Goal: Check status: Check status

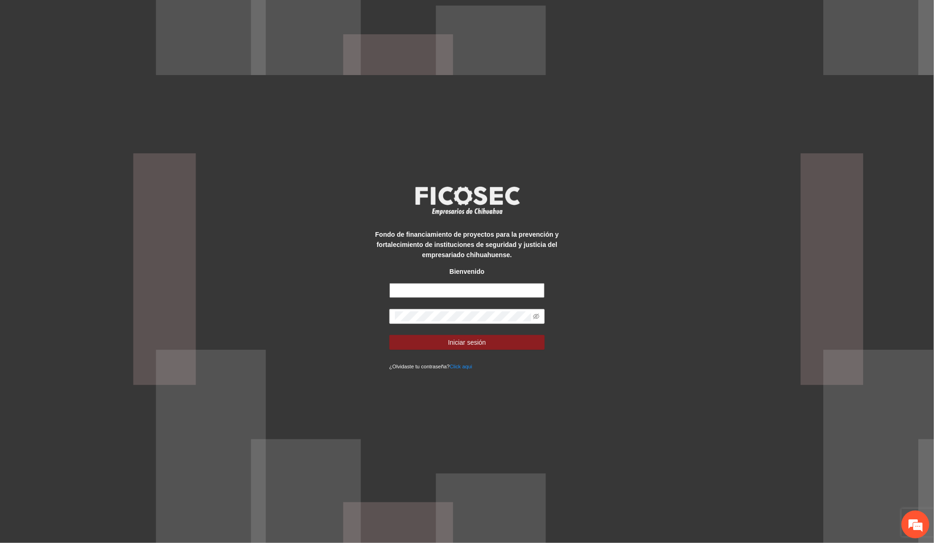
click at [425, 291] on input "text" at bounding box center [468, 290] width 156 height 15
type input "**********"
click at [390, 335] on button "Iniciar sesión" at bounding box center [468, 342] width 156 height 15
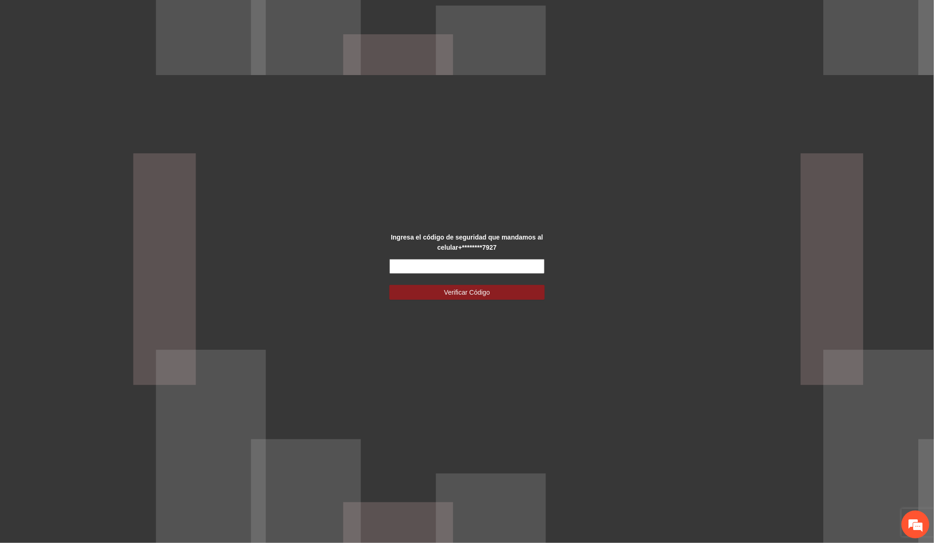
click at [464, 269] on input "text" at bounding box center [468, 266] width 156 height 15
click at [455, 266] on input "text" at bounding box center [468, 266] width 156 height 15
type input "******"
click at [390, 285] on button "Verificar Código" at bounding box center [468, 292] width 156 height 15
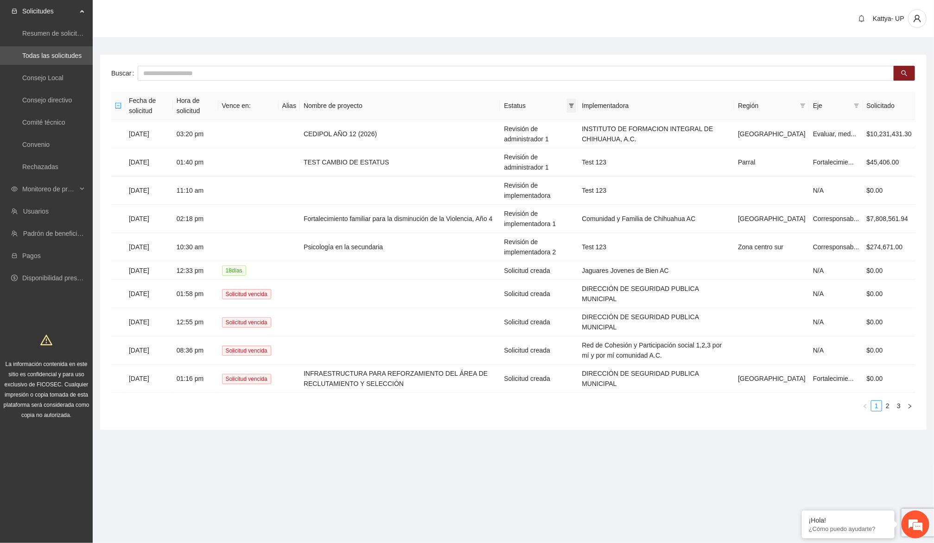
click at [576, 102] on span at bounding box center [571, 106] width 9 height 14
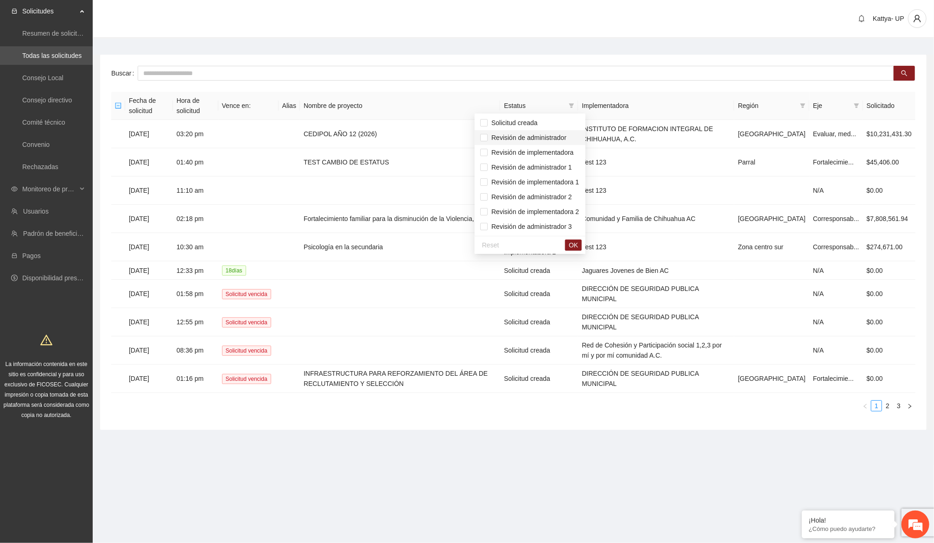
click at [571, 135] on span "Revisión de administrador" at bounding box center [530, 138] width 100 height 10
click at [566, 169] on span "Revisión de administrador 1" at bounding box center [530, 167] width 84 height 7
click at [578, 241] on span "OK" at bounding box center [573, 245] width 9 height 10
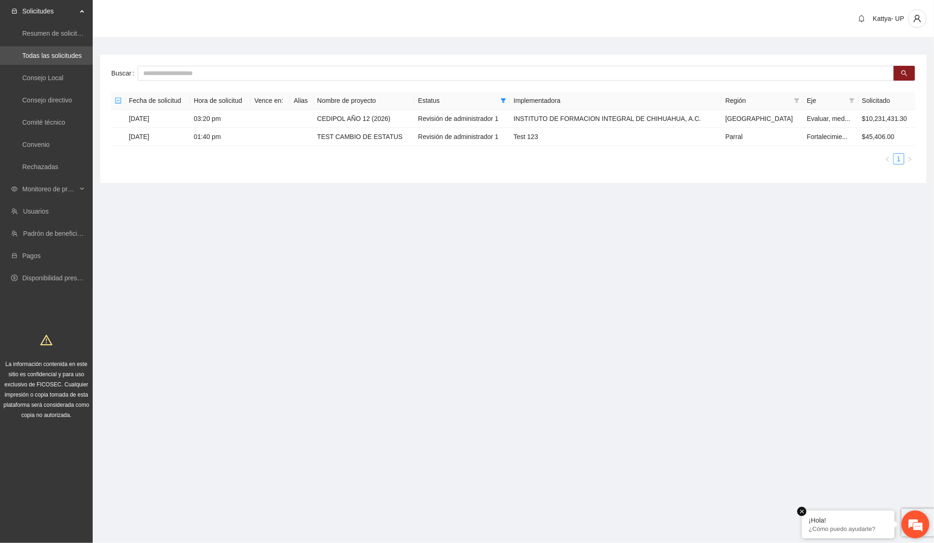
click at [803, 513] on em at bounding box center [802, 511] width 9 height 9
click at [43, 189] on span "Monitoreo de proyectos" at bounding box center [49, 189] width 55 height 19
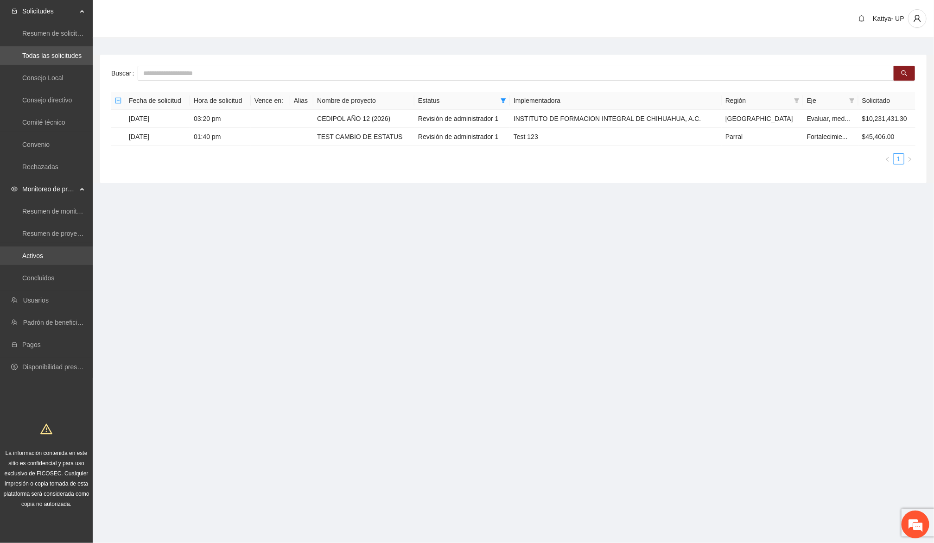
click at [43, 259] on link "Activos" at bounding box center [32, 255] width 21 height 7
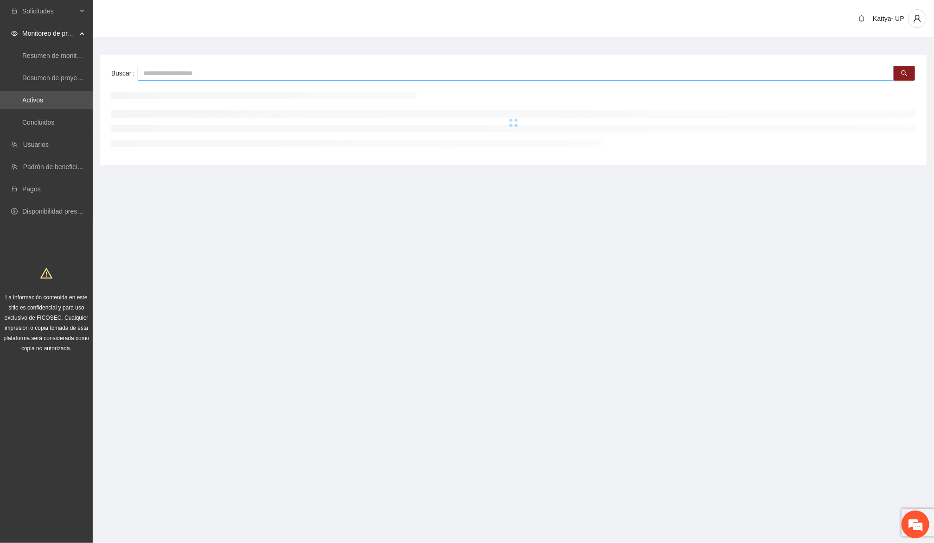
click at [227, 71] on input "text" at bounding box center [516, 73] width 757 height 15
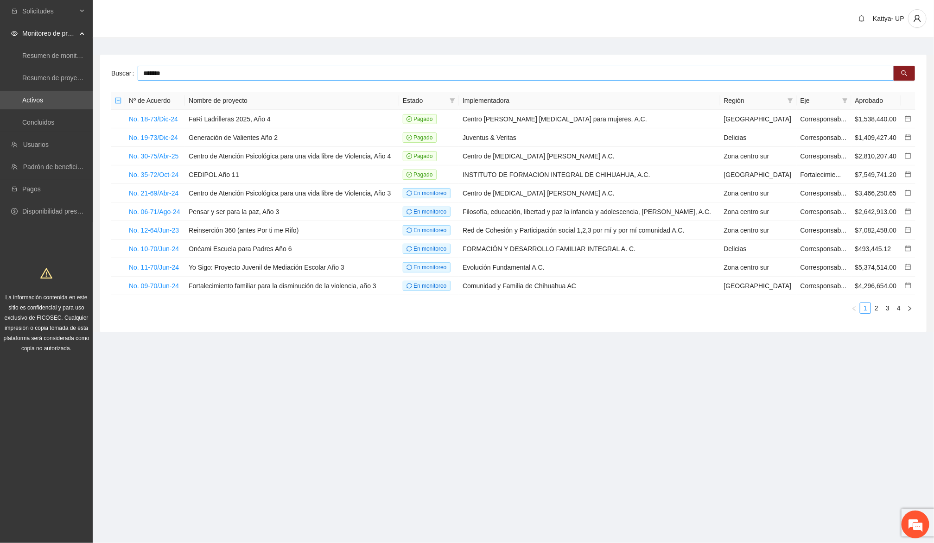
type input "*******"
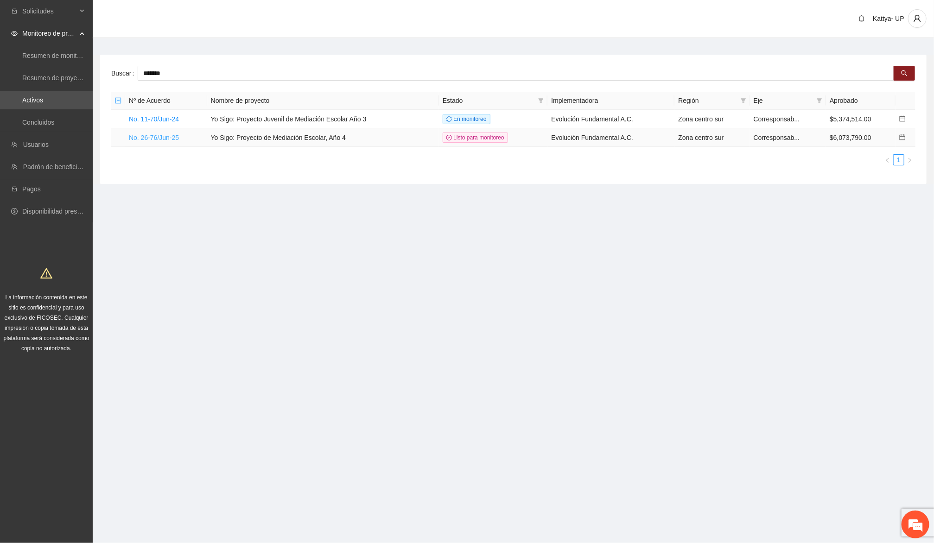
click at [174, 138] on link "No. 26-76/Jun-25" at bounding box center [154, 137] width 50 height 7
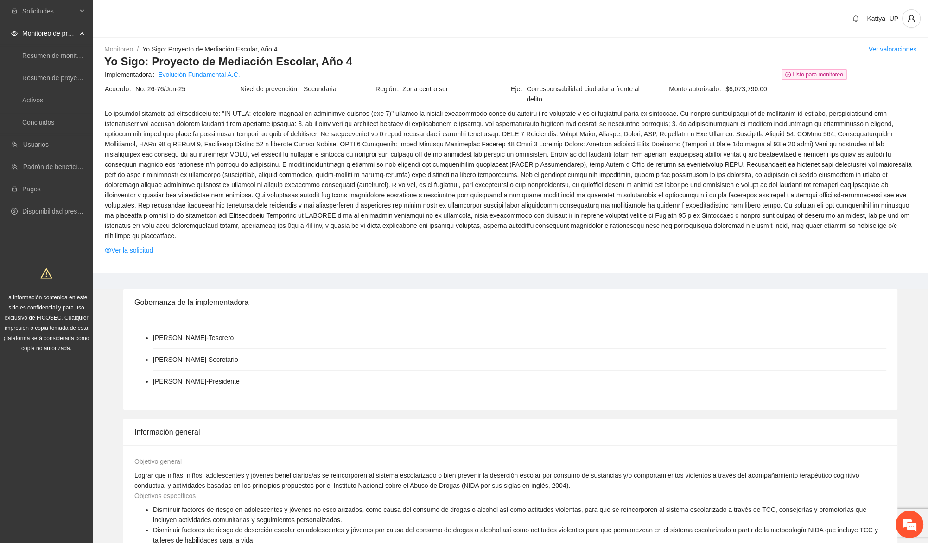
click at [124, 247] on td "Ver la solicitud" at bounding box center [510, 252] width 812 height 14
click at [123, 245] on link "Ver la solicitud" at bounding box center [129, 250] width 48 height 10
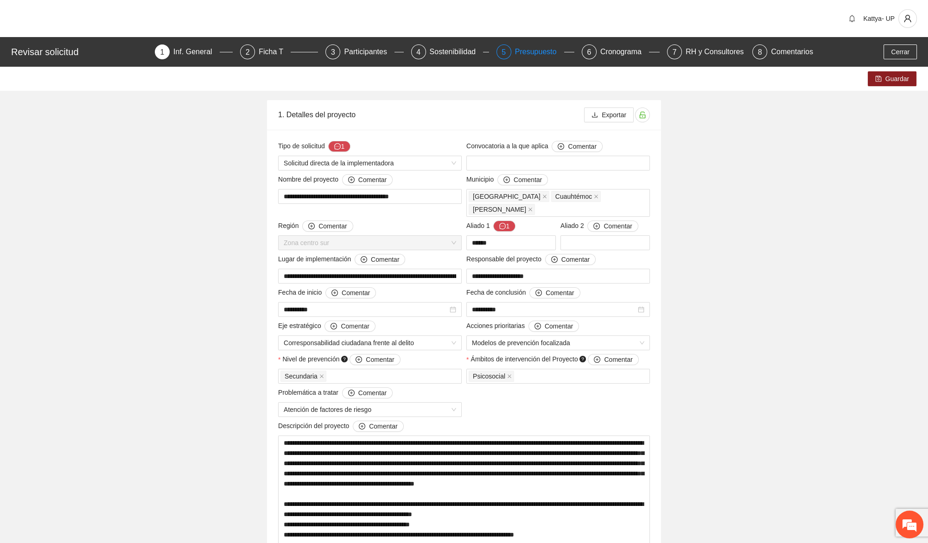
click at [524, 51] on div "Presupuesto" at bounding box center [539, 52] width 49 height 15
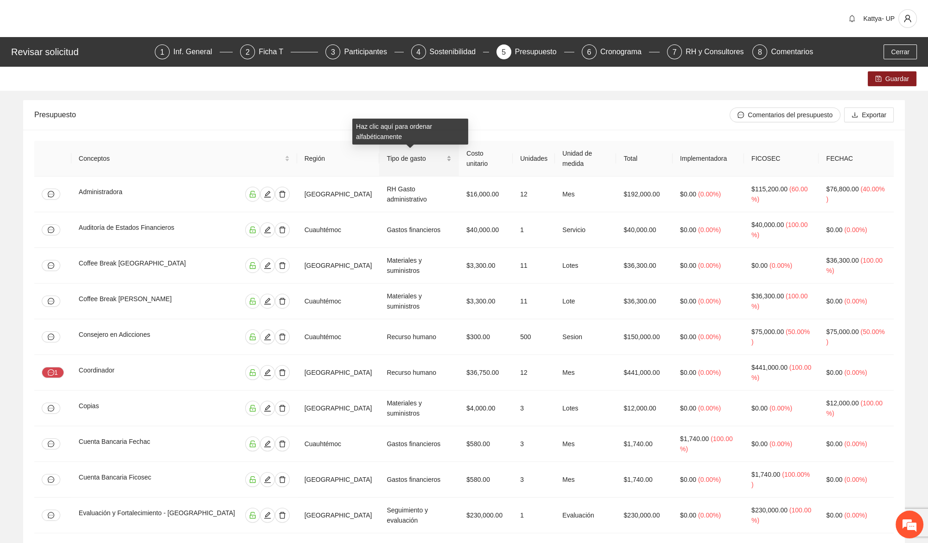
click at [440, 156] on div "Tipo de gasto" at bounding box center [419, 158] width 65 height 10
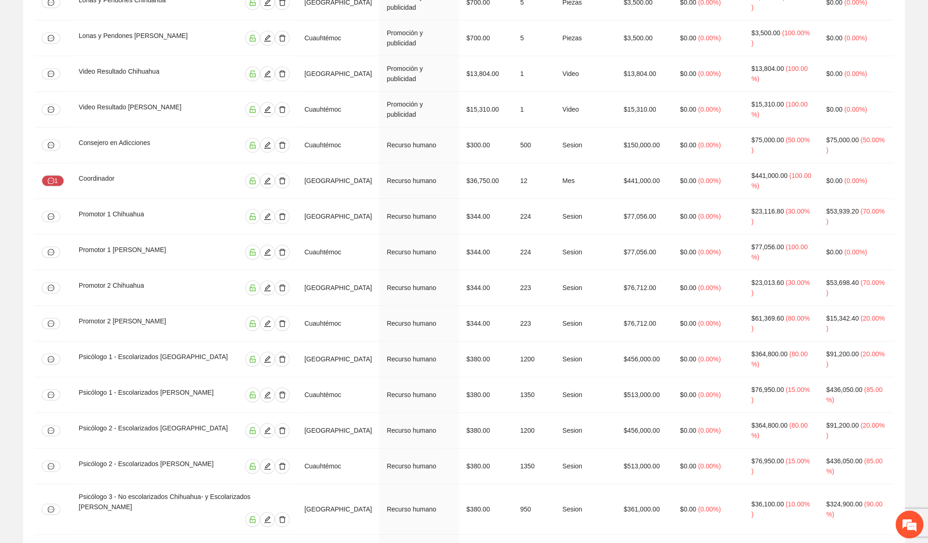
scroll to position [1349, 0]
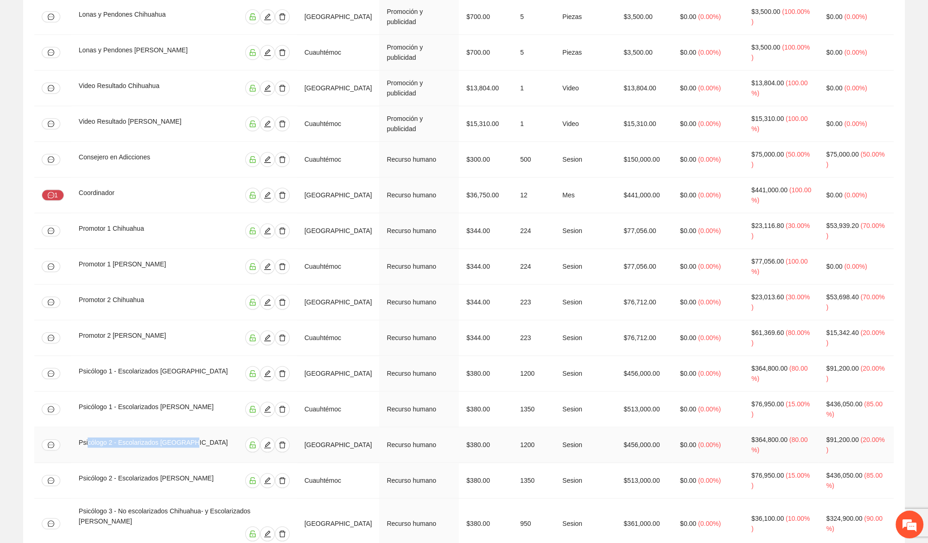
drag, startPoint x: 87, startPoint y: 195, endPoint x: 204, endPoint y: 198, distance: 116.9
click at [204, 438] on div "Psicólogo 2 - Escolarizados [GEOGRAPHIC_DATA]" at bounding box center [158, 445] width 158 height 15
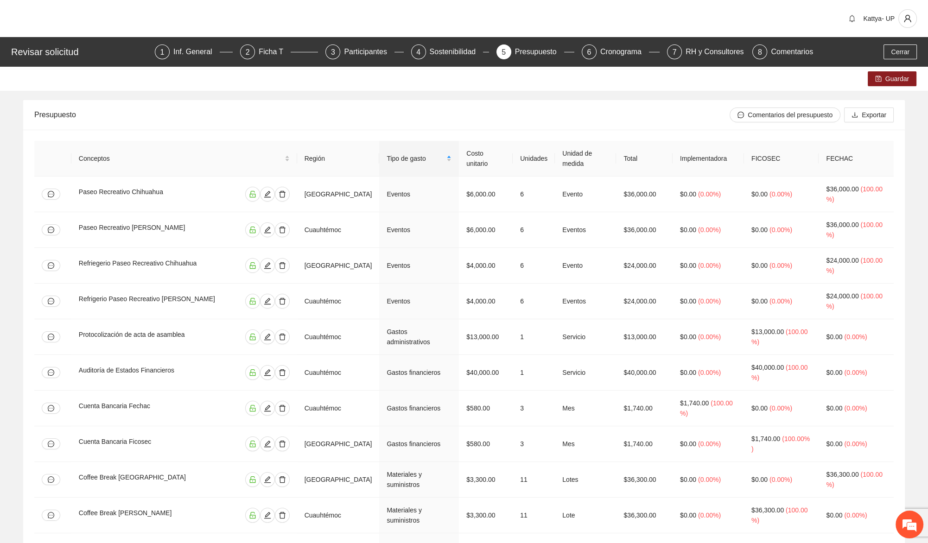
click at [262, 43] on div "Revisar solicitud 1 Inf. General 2 Ficha T 3 Participantes 4 Sostenibilidad 5 P…" at bounding box center [464, 52] width 928 height 30
click at [262, 47] on div "Ficha T" at bounding box center [275, 52] width 32 height 15
click at [269, 54] on div "Ficha T" at bounding box center [275, 52] width 32 height 15
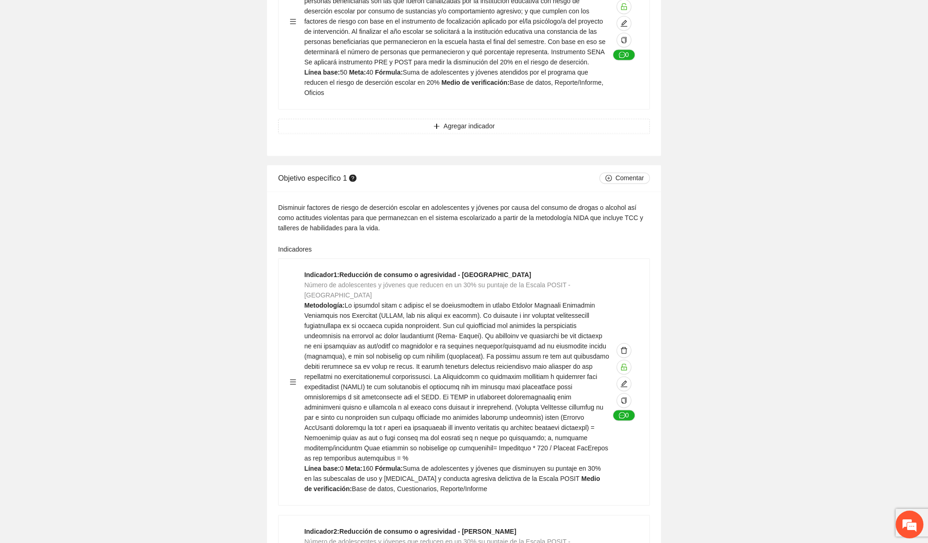
scroll to position [1981, 0]
drag, startPoint x: 380, startPoint y: 191, endPoint x: 437, endPoint y: 230, distance: 68.4
click at [431, 269] on div "Indicador 1 : Reducción de consumo o agresividad - Chihuahua Número de adolesce…" at bounding box center [456, 381] width 305 height 224
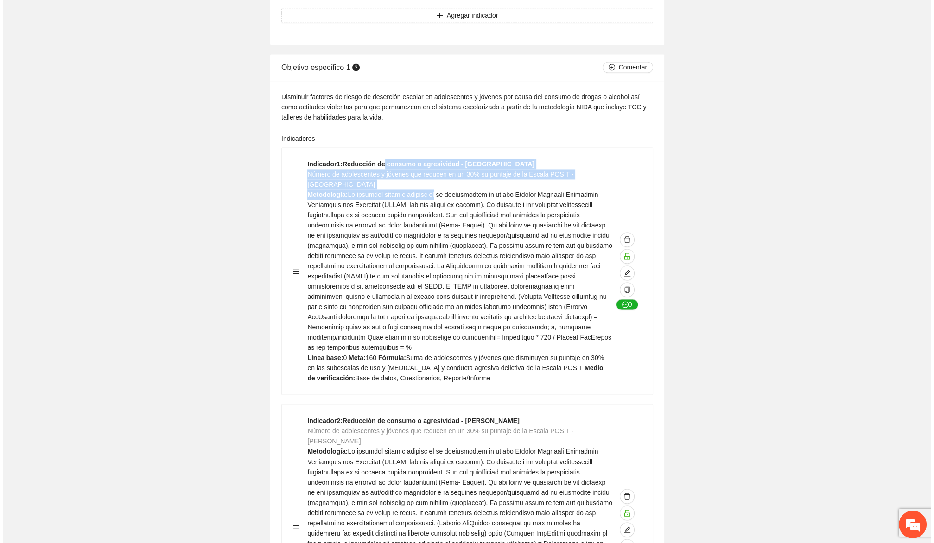
scroll to position [2065, 0]
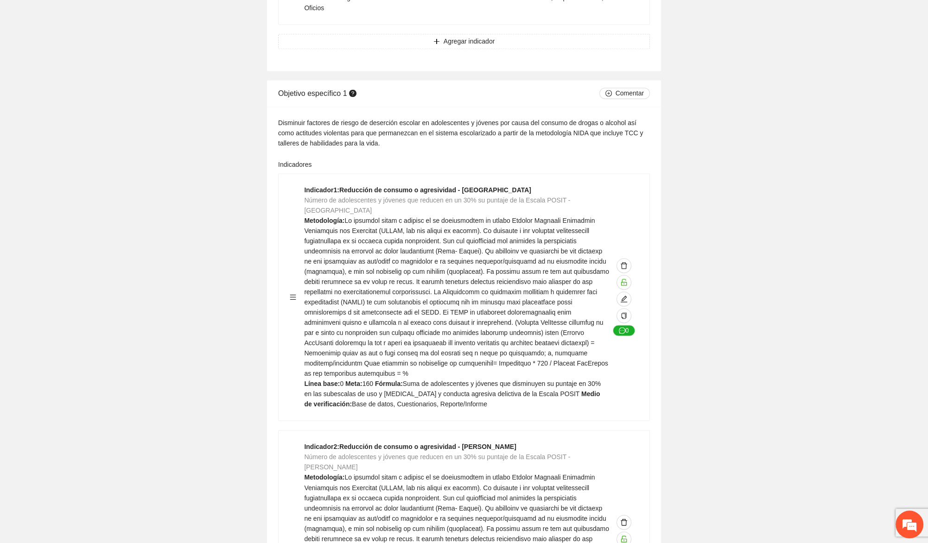
click at [409, 217] on span at bounding box center [456, 297] width 305 height 160
click at [626, 295] on icon "edit" at bounding box center [623, 298] width 7 height 7
type textarea "*"
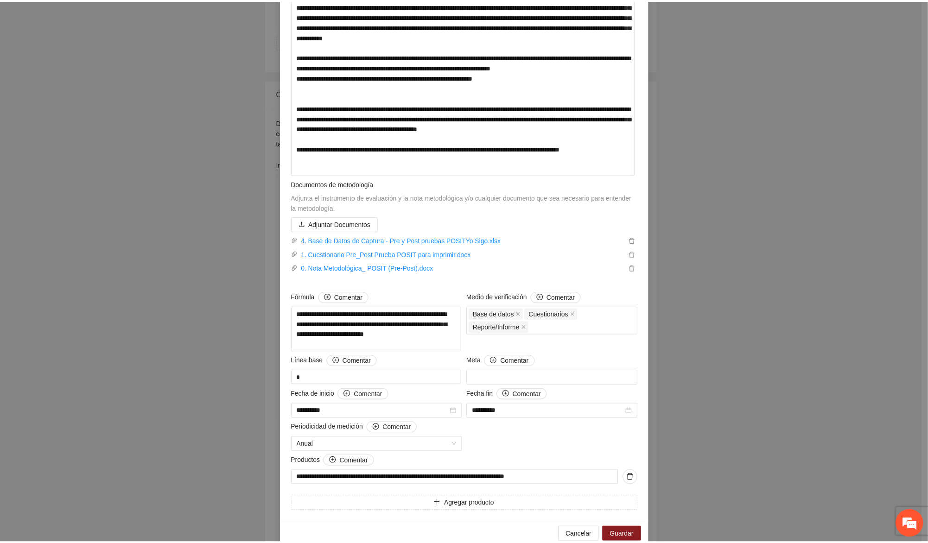
scroll to position [0, 0]
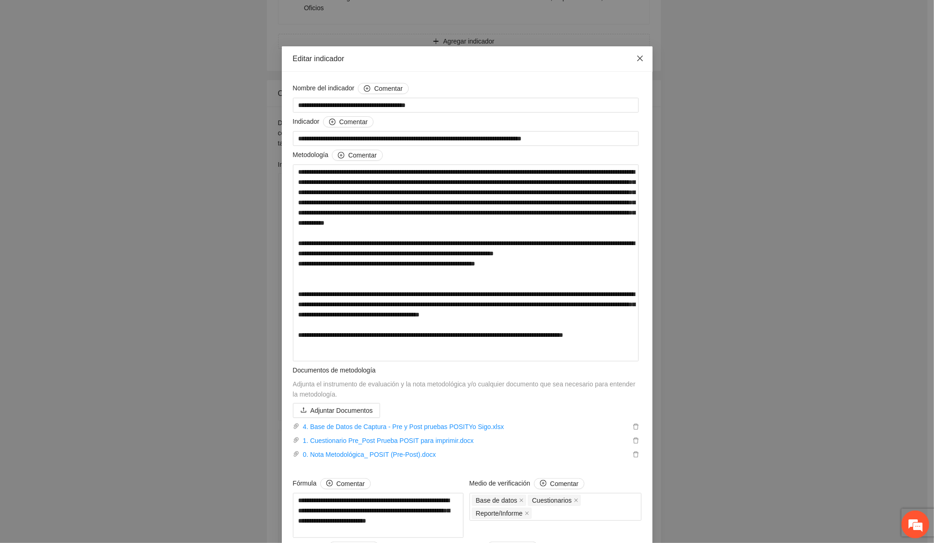
click at [637, 56] on icon "close" at bounding box center [640, 58] width 7 height 7
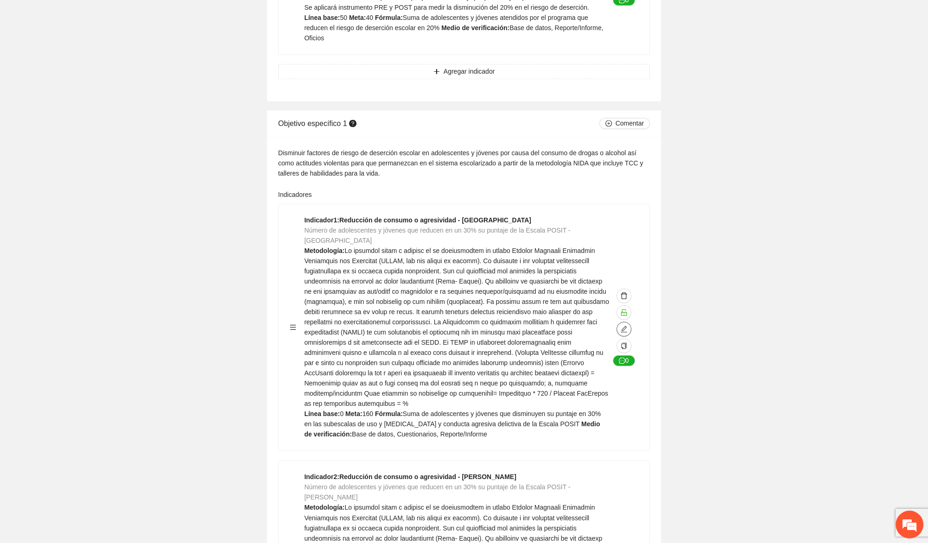
scroll to position [1855, 0]
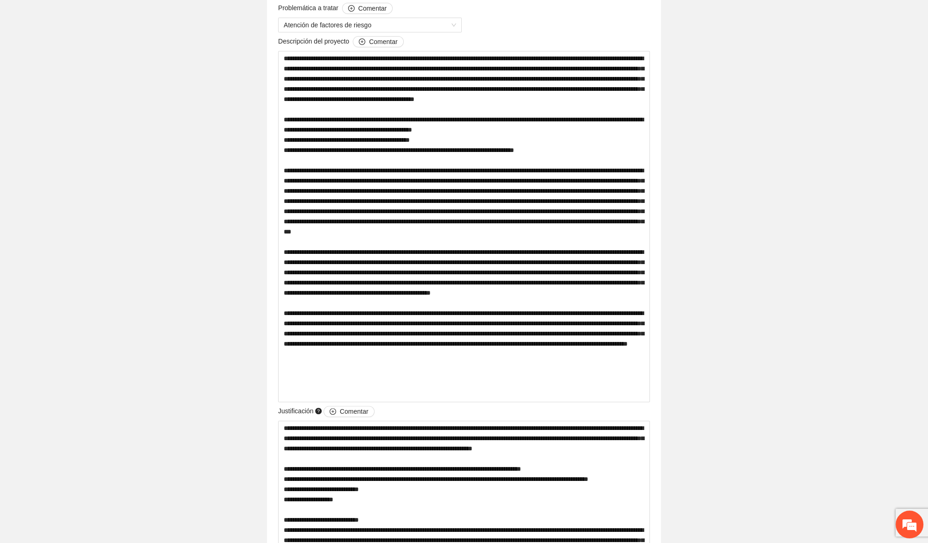
scroll to position [337, 0]
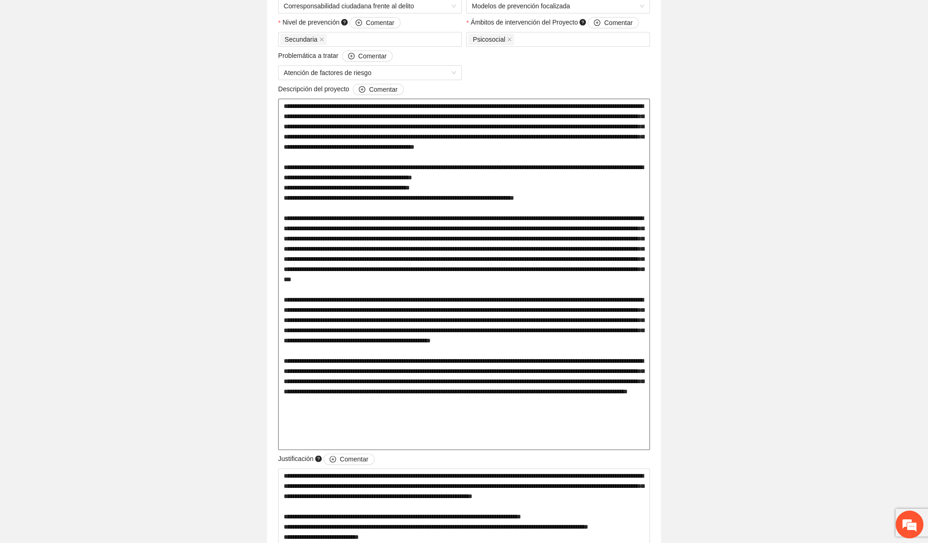
drag, startPoint x: 340, startPoint y: 186, endPoint x: 443, endPoint y: 204, distance: 104.0
click at [443, 204] on textarea at bounding box center [464, 274] width 372 height 351
